Goal: Transaction & Acquisition: Purchase product/service

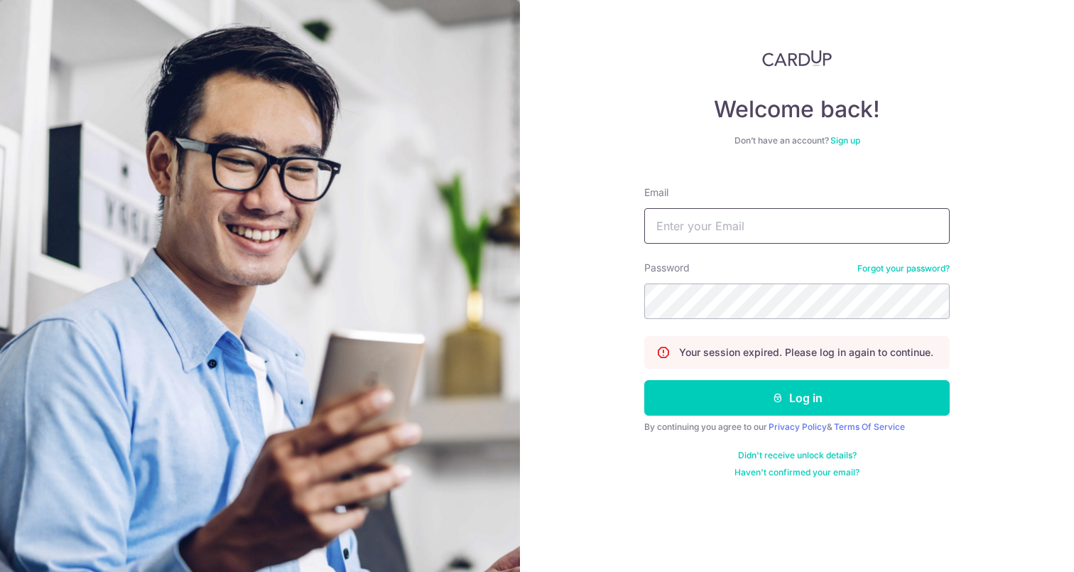
type input "[DOMAIN_NAME][EMAIL_ADDRESS][DOMAIN_NAME]"
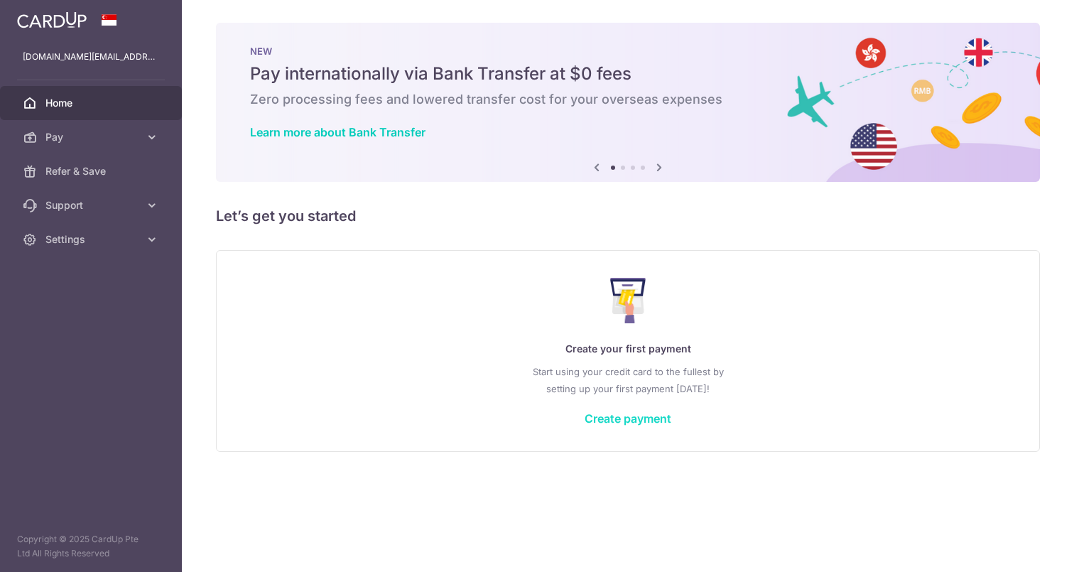
click at [650, 418] on link "Create payment" at bounding box center [628, 418] width 87 height 14
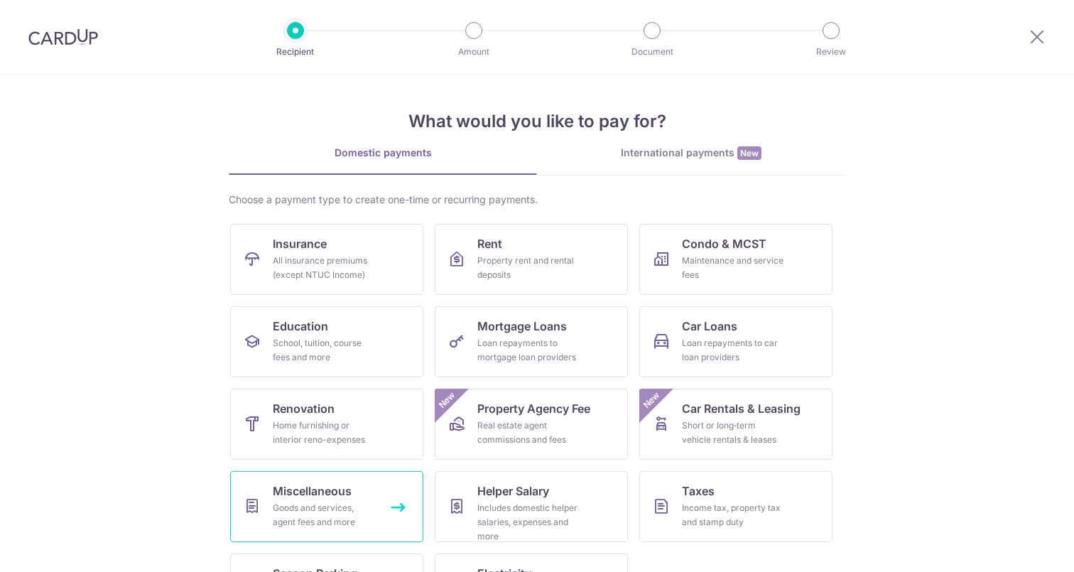
scroll to position [48, 0]
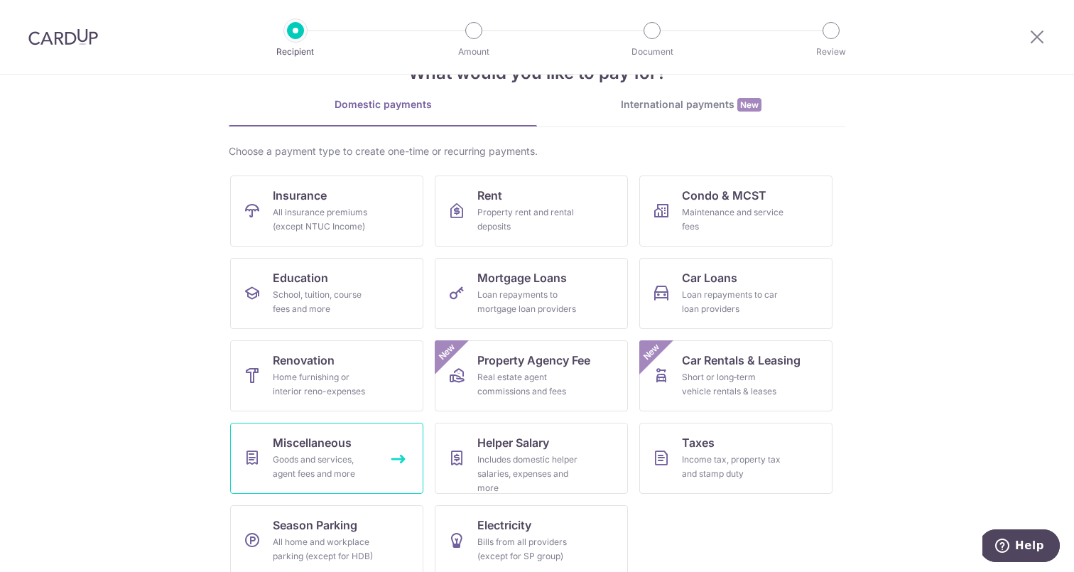
click at [310, 453] on div "Goods and services, agent fees and more" at bounding box center [324, 467] width 102 height 28
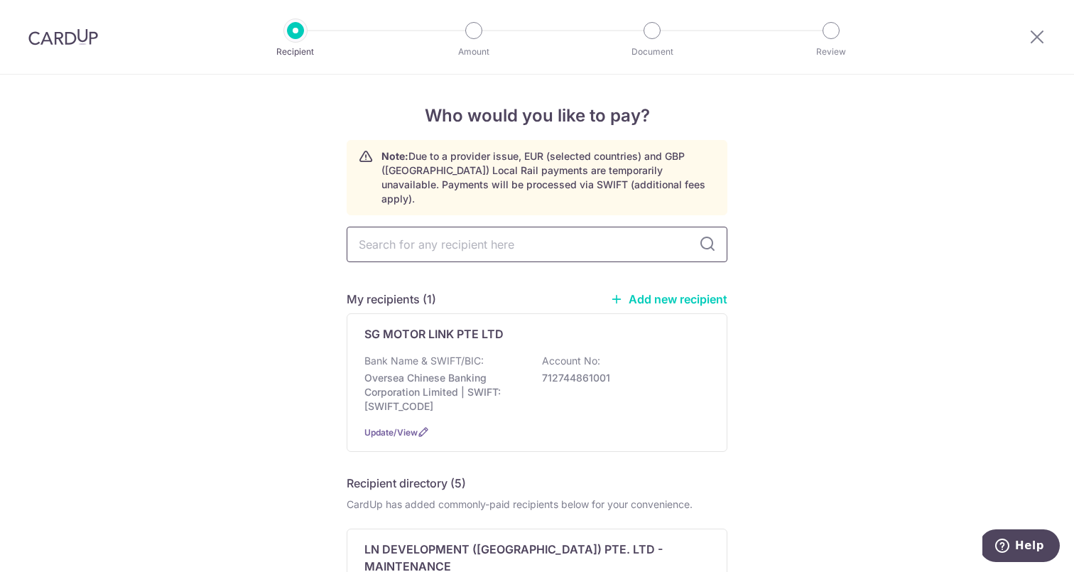
click at [538, 232] on input "text" at bounding box center [537, 245] width 381 height 36
click at [590, 371] on p "712744861001" at bounding box center [621, 378] width 159 height 14
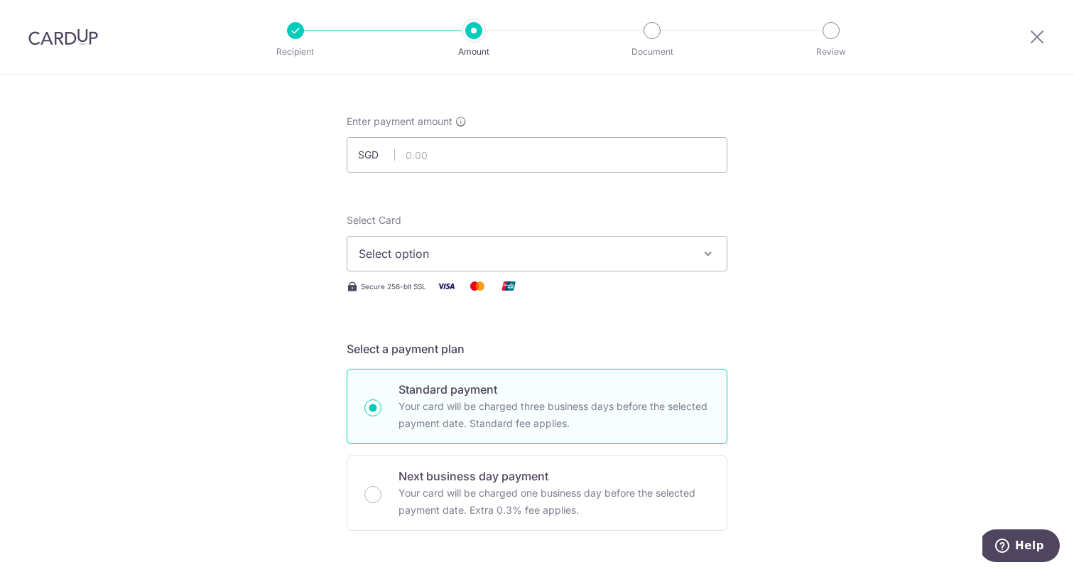
scroll to position [56, 0]
click at [539, 127] on div "Enter payment amount SGD" at bounding box center [537, 141] width 381 height 58
click at [534, 146] on input "text" at bounding box center [537, 153] width 381 height 36
type input "50,000.00"
click at [397, 258] on span "Select option" at bounding box center [524, 251] width 331 height 17
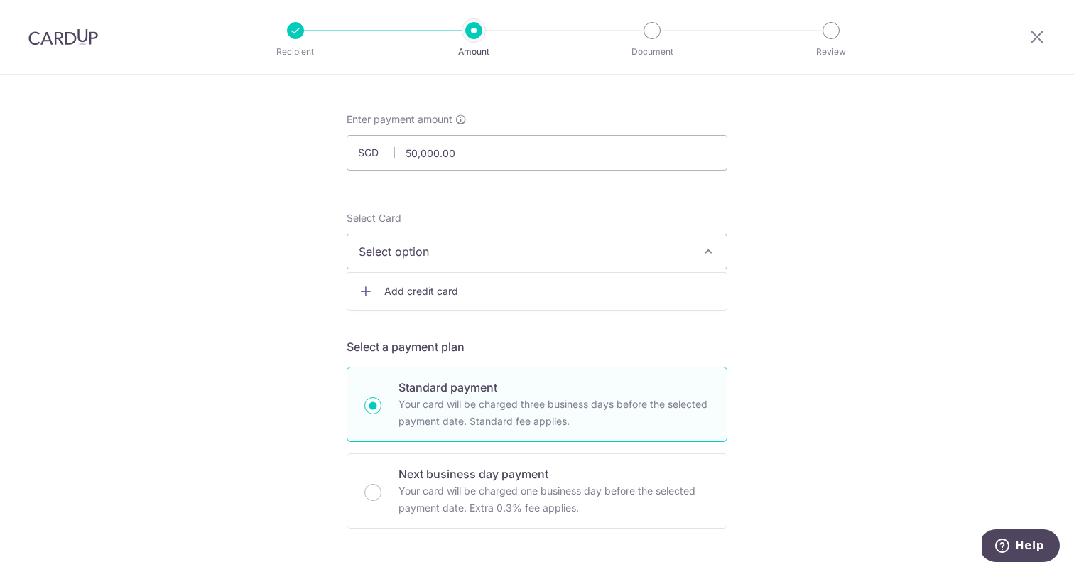
click at [406, 298] on span "Add credit card" at bounding box center [549, 291] width 331 height 14
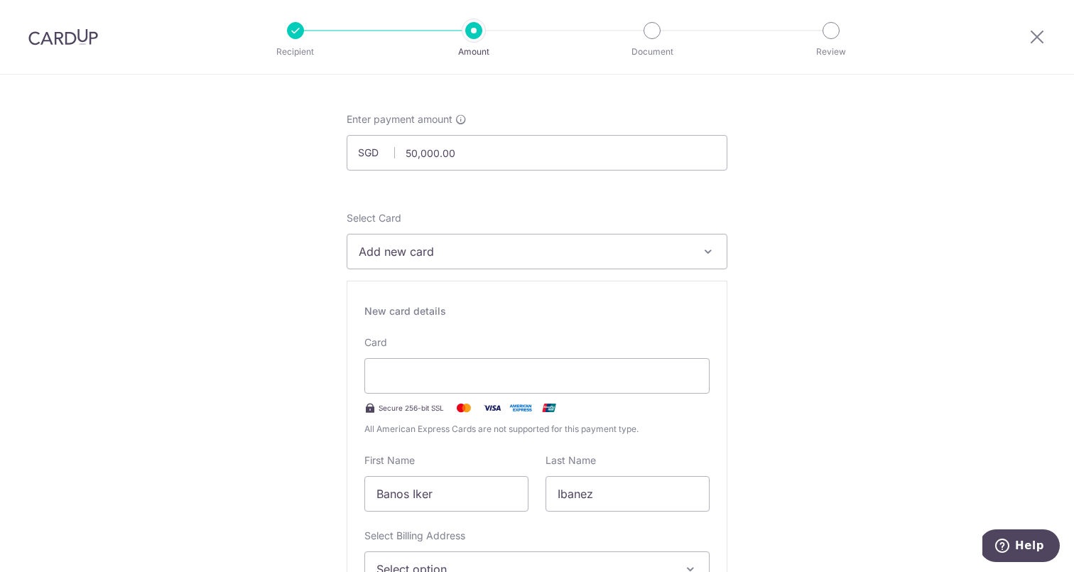
type input "Iker"
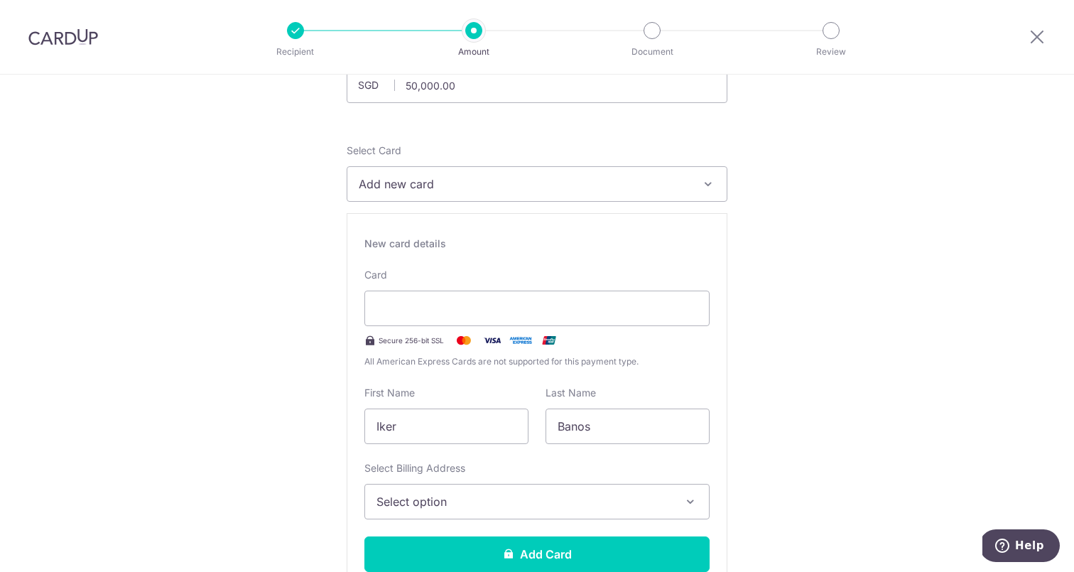
scroll to position [134, 0]
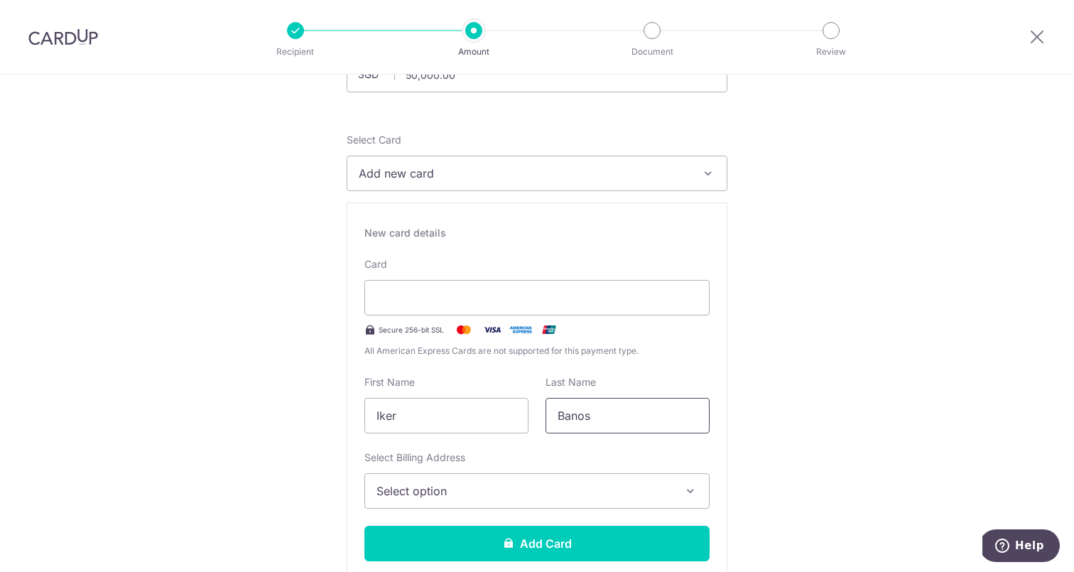
click at [594, 421] on input "Banos" at bounding box center [628, 416] width 164 height 36
type input "IBANEZ BANOS"
click at [446, 489] on span "Select option" at bounding box center [525, 490] width 296 height 17
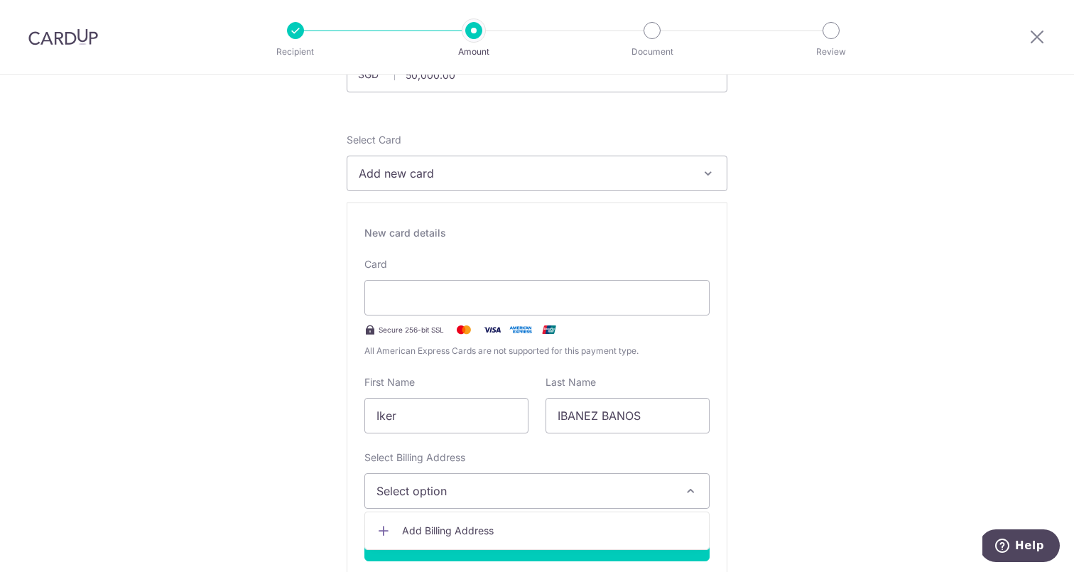
click at [445, 524] on span "Add Billing Address" at bounding box center [550, 531] width 296 height 14
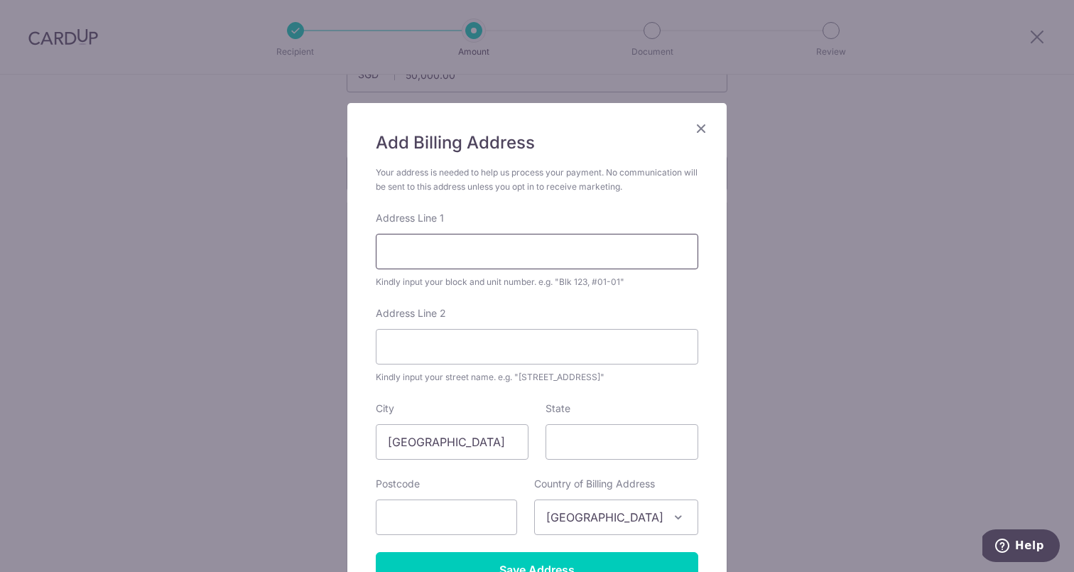
click at [463, 262] on input "Address Line 1" at bounding box center [537, 252] width 323 height 36
click at [425, 516] on input "text" at bounding box center [446, 517] width 141 height 36
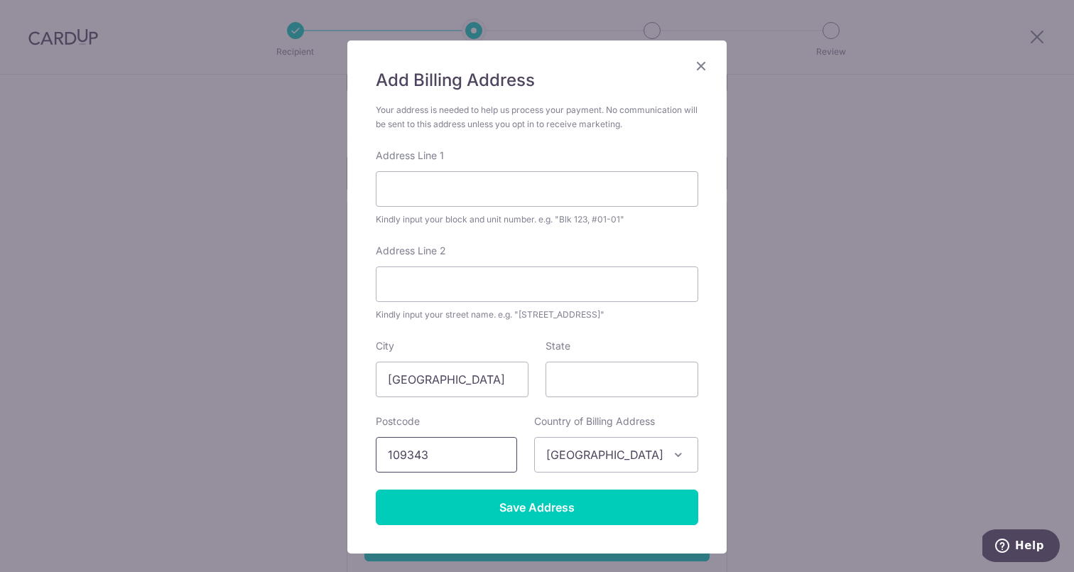
scroll to position [126, 0]
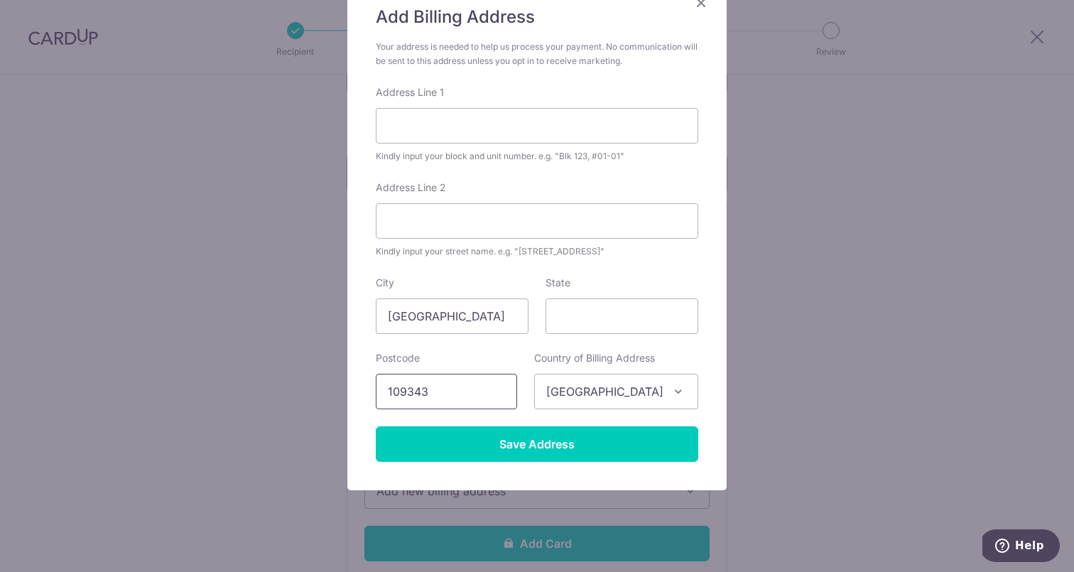
type input "109343"
click at [600, 294] on div "State" at bounding box center [622, 305] width 153 height 58
click at [594, 318] on input "State" at bounding box center [622, 316] width 153 height 36
click at [554, 238] on body "Recipient Amount Document Review Tell us more about your payment Enter payment …" at bounding box center [537, 286] width 1074 height 572
click at [522, 139] on input "Address Line 1" at bounding box center [537, 126] width 323 height 36
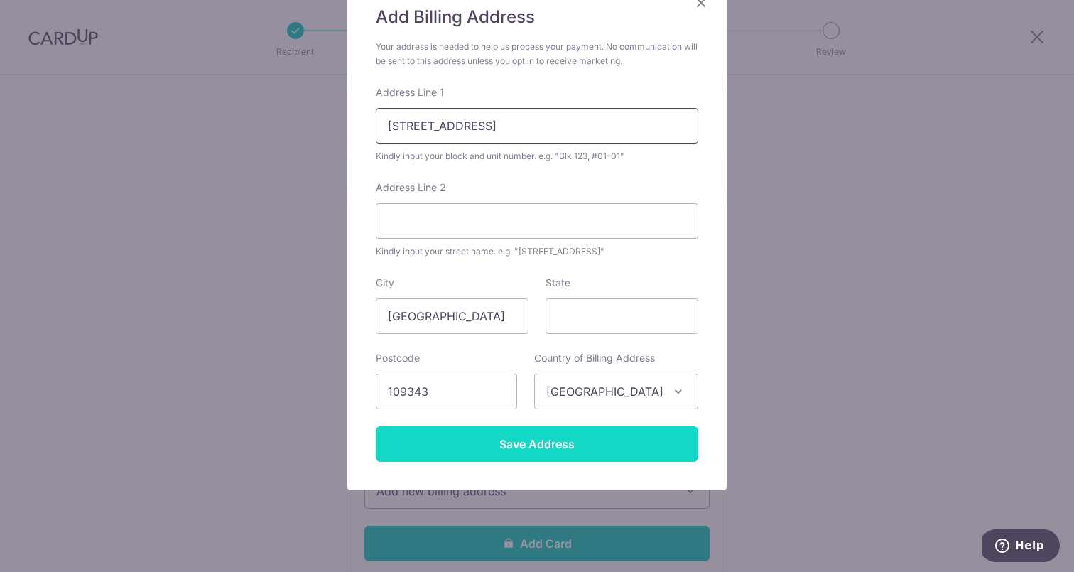
type input "5 Preston Road"
click at [541, 441] on input "Save Address" at bounding box center [537, 444] width 323 height 36
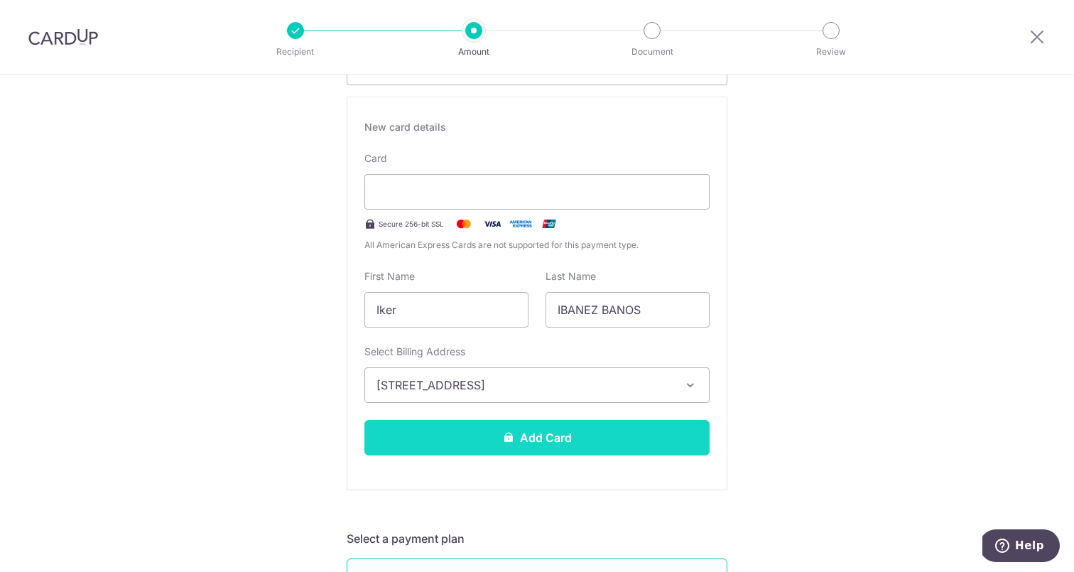
scroll to position [242, 0]
click at [516, 434] on button "Add Card" at bounding box center [536, 436] width 345 height 36
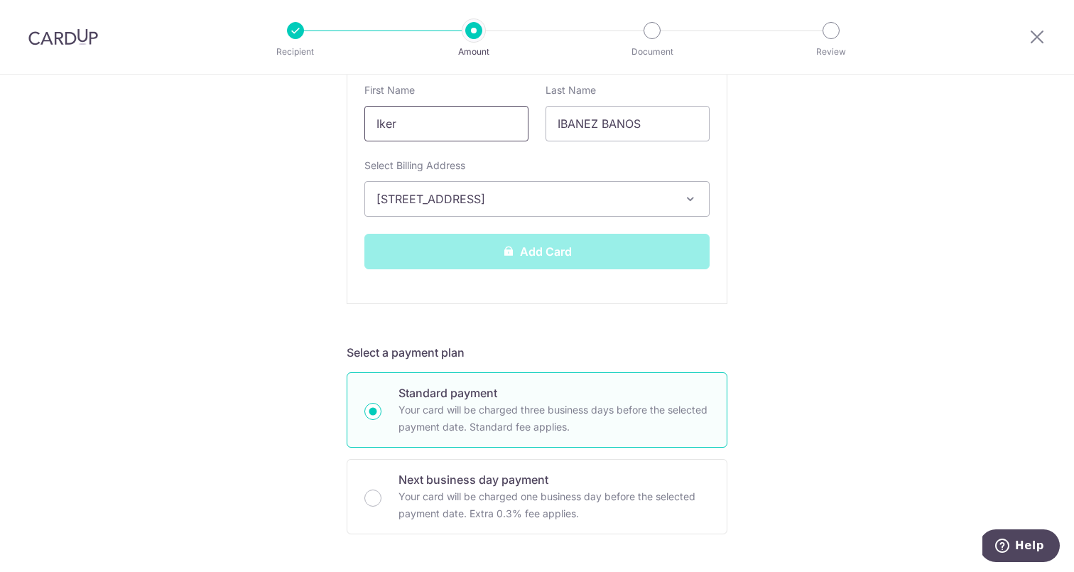
scroll to position [429, 0]
